Goal: Transaction & Acquisition: Purchase product/service

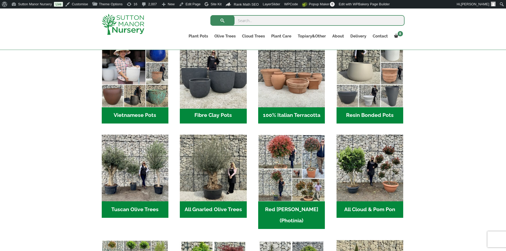
scroll to position [212, 0]
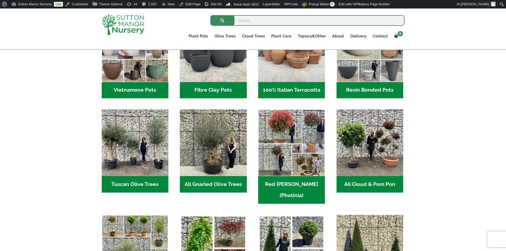
click at [295, 91] on h2 "100% Italian Terracotta (26)" at bounding box center [291, 90] width 67 height 16
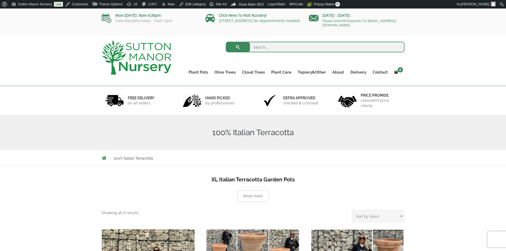
click at [160, 63] on img at bounding box center [137, 57] width 70 height 34
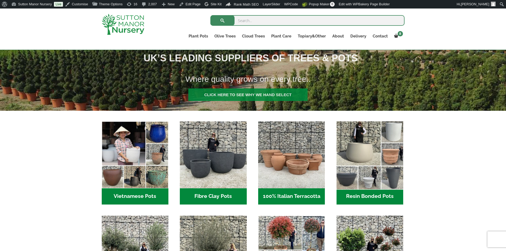
scroll to position [186, 0]
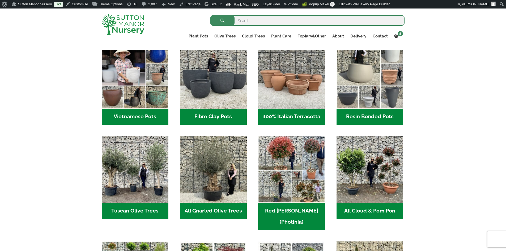
click at [361, 118] on h2 "Resin Bonded Pots (212)" at bounding box center [369, 117] width 67 height 16
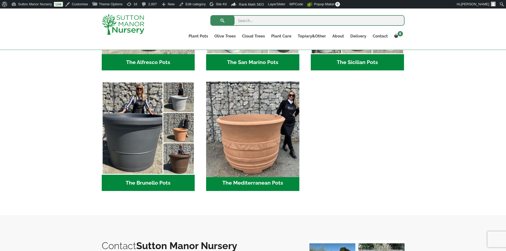
scroll to position [717, 0]
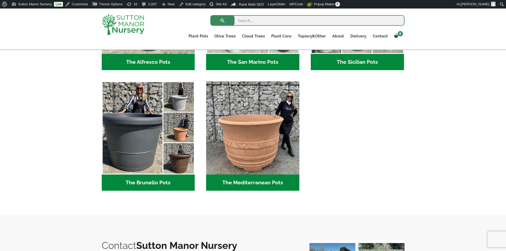
click at [358, 66] on h2 "The Sicilian Pots (18)" at bounding box center [357, 62] width 93 height 16
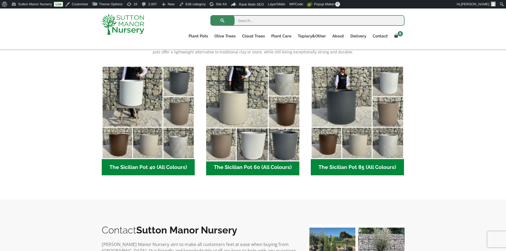
scroll to position [133, 0]
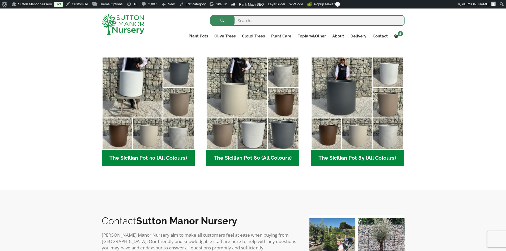
click at [248, 157] on h2 "The Sicilian Pot 60 (All Colours) (6)" at bounding box center [252, 158] width 93 height 16
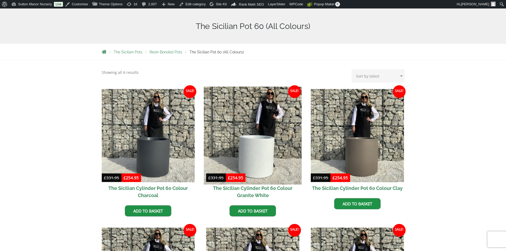
scroll to position [106, 0]
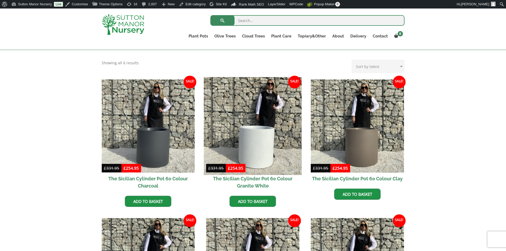
click at [255, 126] on img at bounding box center [253, 126] width 98 height 98
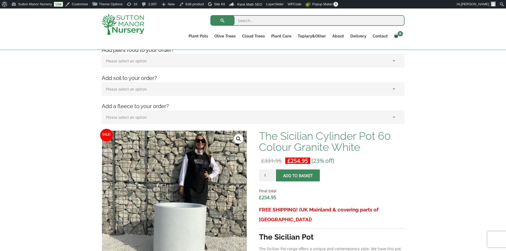
scroll to position [133, 0]
